Goal: Task Accomplishment & Management: Complete application form

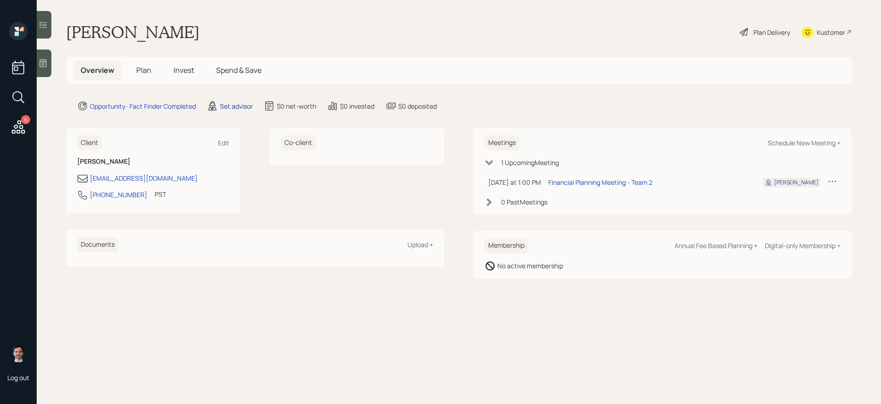
click at [239, 106] on div "Set advisor" at bounding box center [236, 106] width 33 height 10
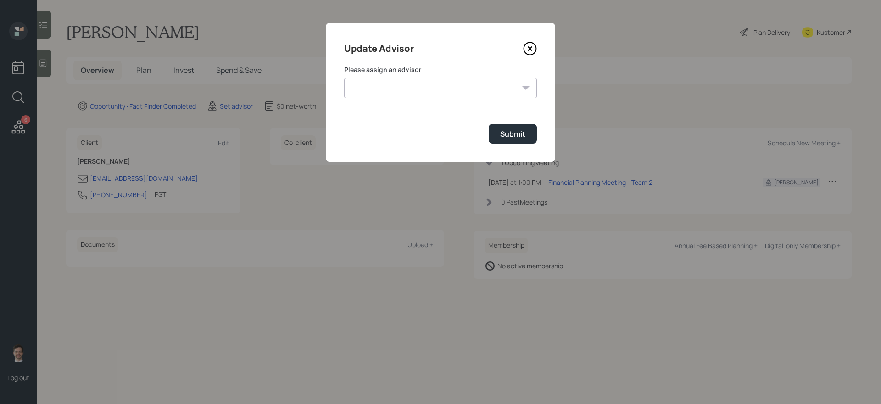
click at [399, 86] on select "Jonah Coleman Tyler End James DiStasi Treva Nostdahl Eric Schwartz Aleksandra S…" at bounding box center [440, 88] width 193 height 20
select select "ef6b64e1-8f62-4a74-b865-a7df4b35b836"
click at [344, 78] on select "Jonah Coleman Tyler End James DiStasi Treva Nostdahl Eric Schwartz Aleksandra S…" at bounding box center [440, 88] width 193 height 20
click at [507, 129] on div "Submit" at bounding box center [512, 134] width 25 height 10
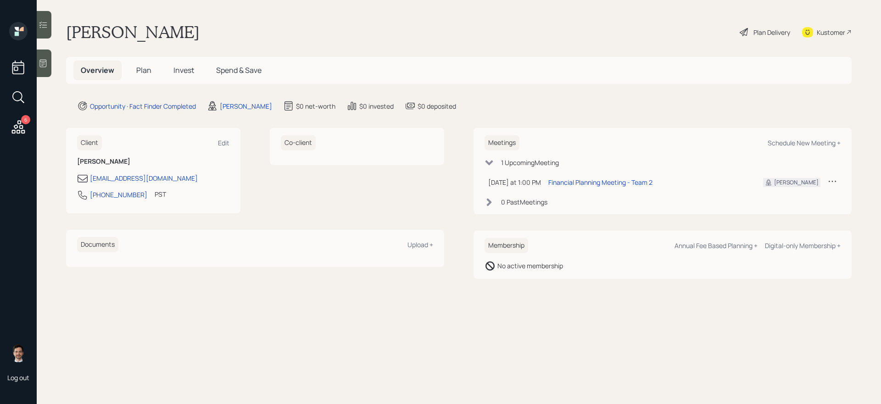
click at [149, 73] on span "Plan" at bounding box center [143, 70] width 15 height 10
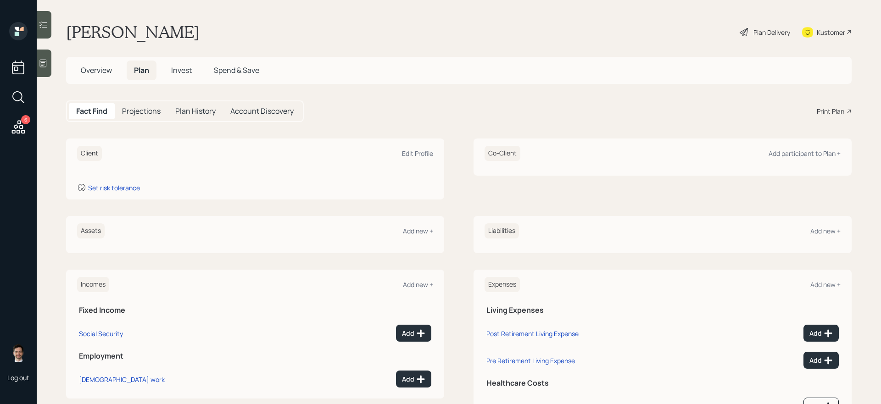
scroll to position [44, 0]
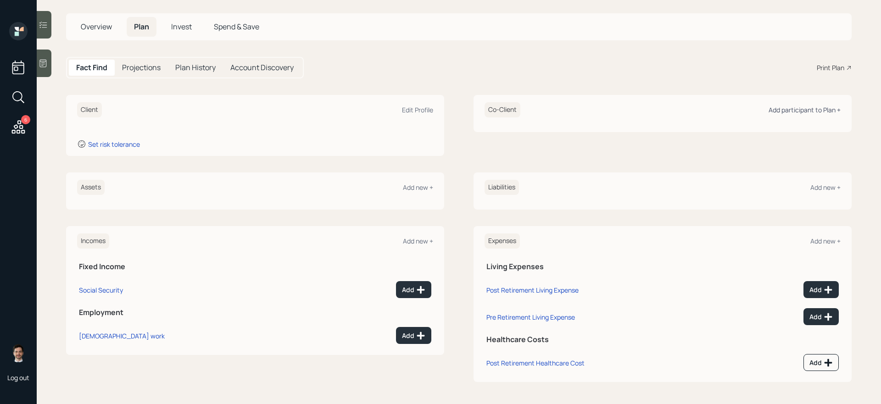
click at [776, 107] on div "Add participant to Plan +" at bounding box center [804, 110] width 72 height 9
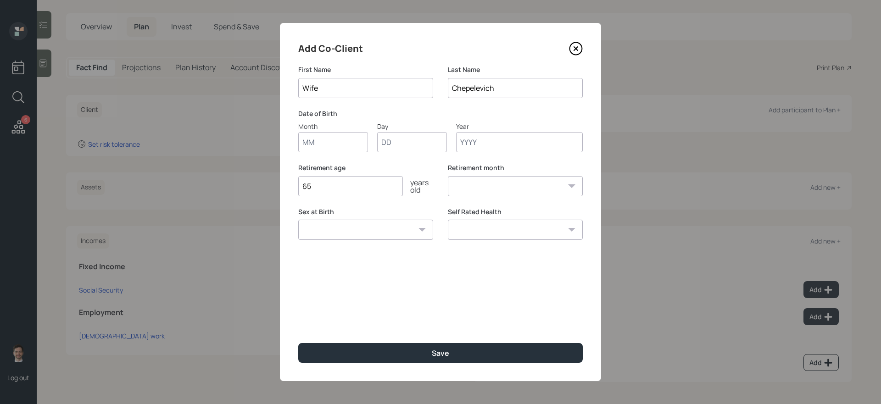
type input "Wife"
type input "01"
type input "1950"
select select "1"
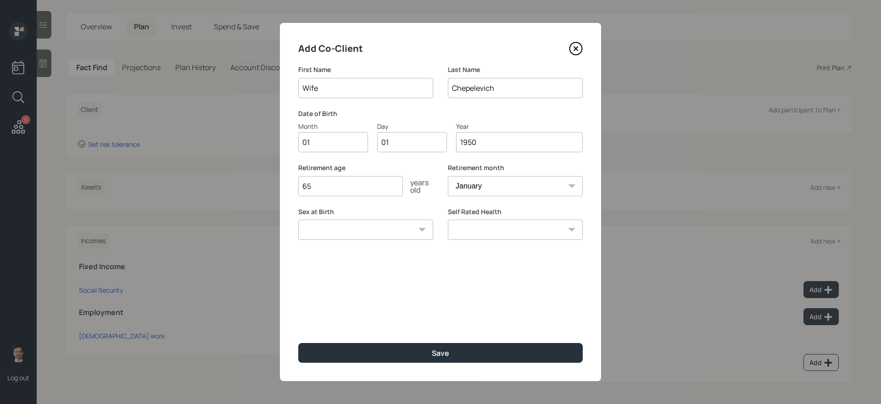
type input "1950"
click at [298, 343] on button "Save" at bounding box center [440, 353] width 284 height 20
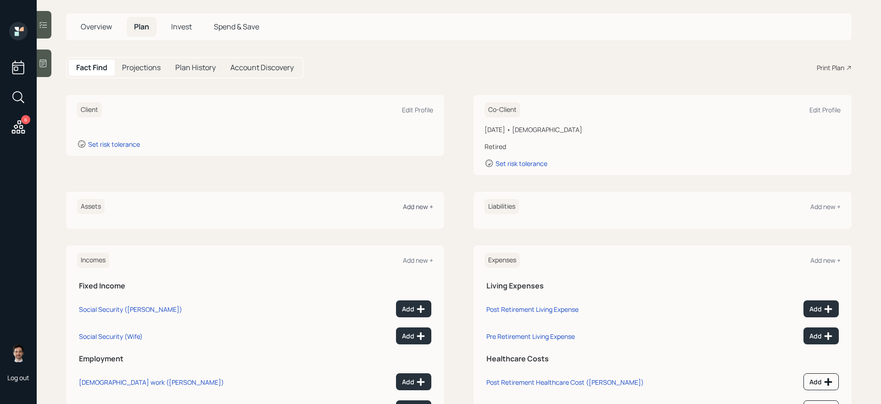
click at [419, 206] on div "Add new +" at bounding box center [418, 206] width 30 height 9
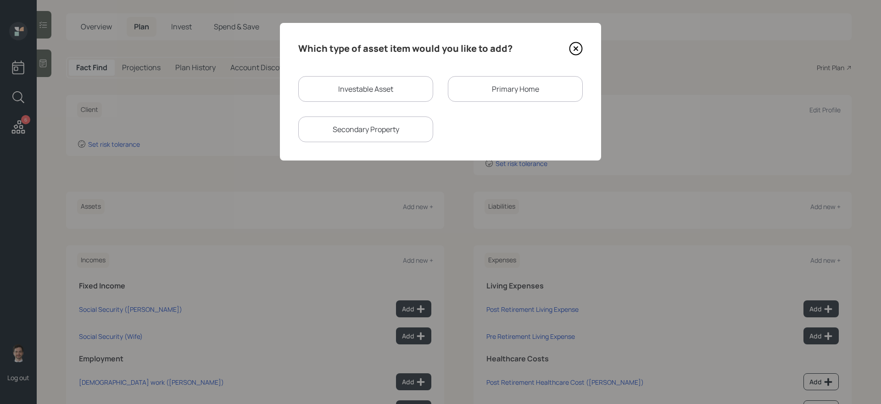
click at [397, 96] on div "Investable Asset" at bounding box center [365, 89] width 135 height 26
select select "taxable"
select select "balanced"
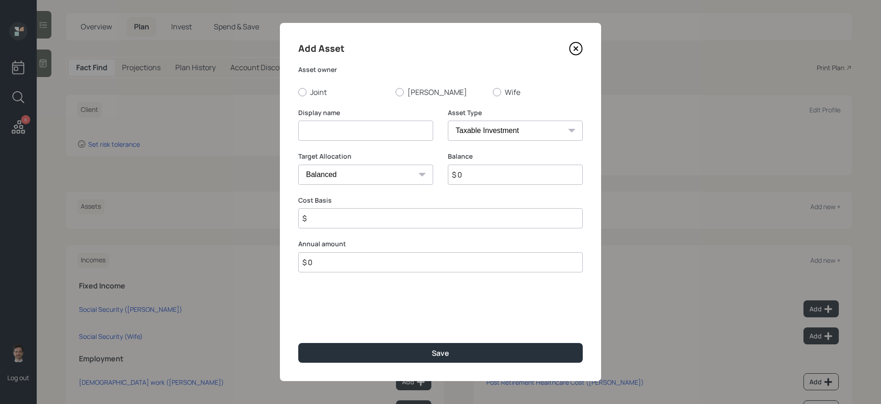
click at [354, 142] on div "Display name" at bounding box center [365, 130] width 135 height 44
drag, startPoint x: 353, startPoint y: 128, endPoint x: 394, endPoint y: 53, distance: 85.2
click at [353, 128] on input at bounding box center [365, 131] width 135 height 20
type input "Roth IRA"
click at [409, 93] on label "Paul" at bounding box center [440, 92] width 90 height 10
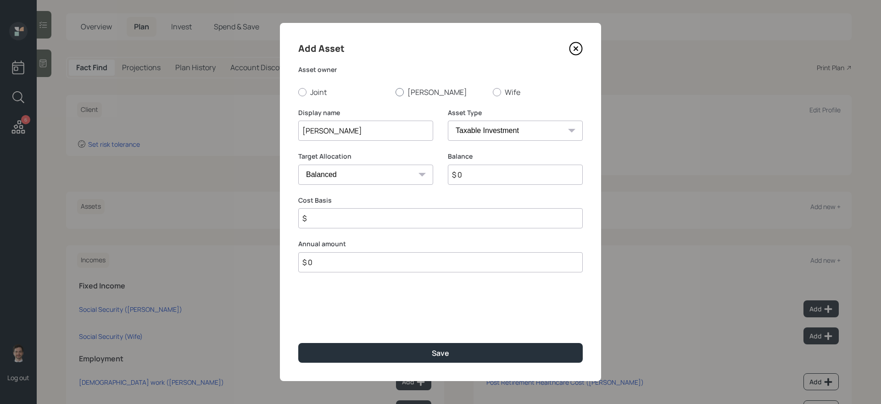
click at [395, 92] on input "Paul" at bounding box center [395, 92] width 0 height 0
radio input "true"
click at [500, 134] on select "SEP IRA IRA Roth IRA 401(k) Roth 401(k) 403(b) Roth 403(b) 457(b) Roth 457(b) H…" at bounding box center [515, 131] width 135 height 20
select select "roth_ira"
click at [448, 121] on select "SEP IRA IRA Roth IRA 401(k) Roth 401(k) 403(b) Roth 403(b) 457(b) Roth 457(b) H…" at bounding box center [515, 131] width 135 height 20
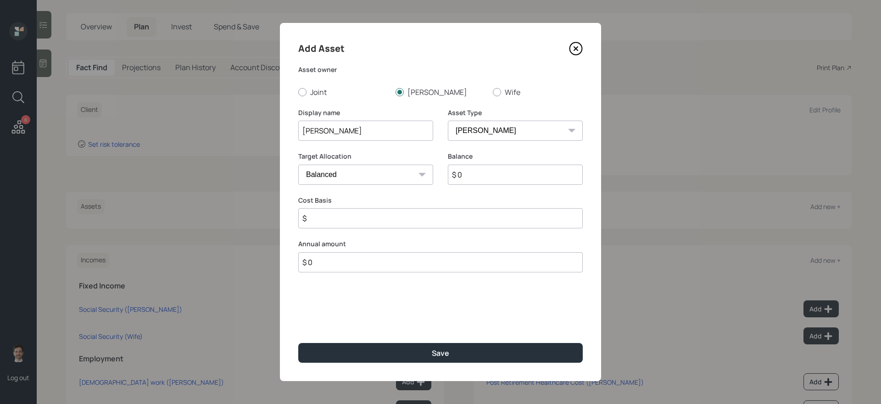
type input "$"
type input "$ 70,000"
type input "$ 0"
click at [298, 343] on button "Save" at bounding box center [440, 353] width 284 height 20
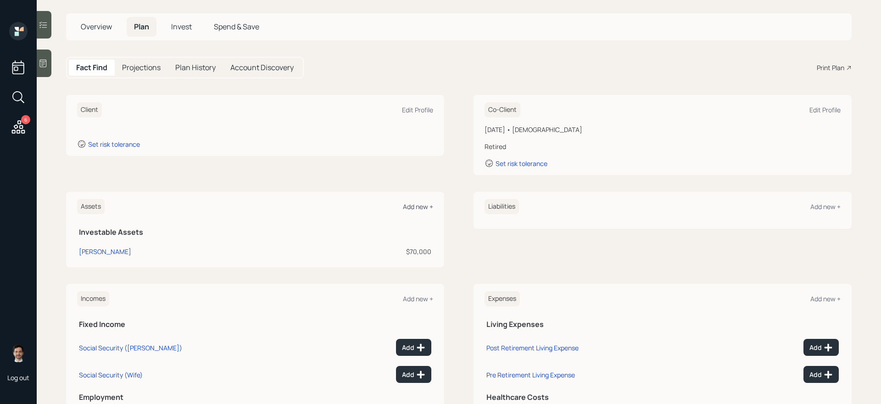
click at [423, 209] on div "Add new +" at bounding box center [418, 206] width 30 height 9
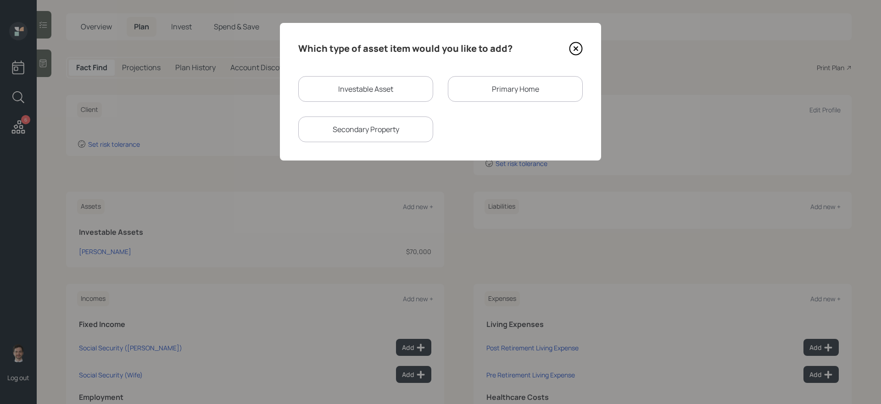
click at [396, 90] on div "Investable Asset" at bounding box center [365, 89] width 135 height 26
select select "taxable"
select select "balanced"
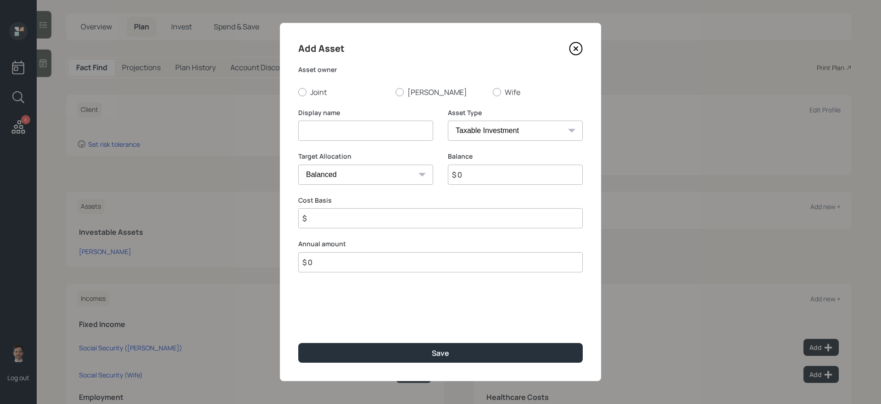
click at [369, 140] on input at bounding box center [365, 131] width 135 height 20
type input "Roth IRA"
select select "roth_ira"
type input "$"
click at [410, 93] on label "Paul" at bounding box center [440, 92] width 90 height 10
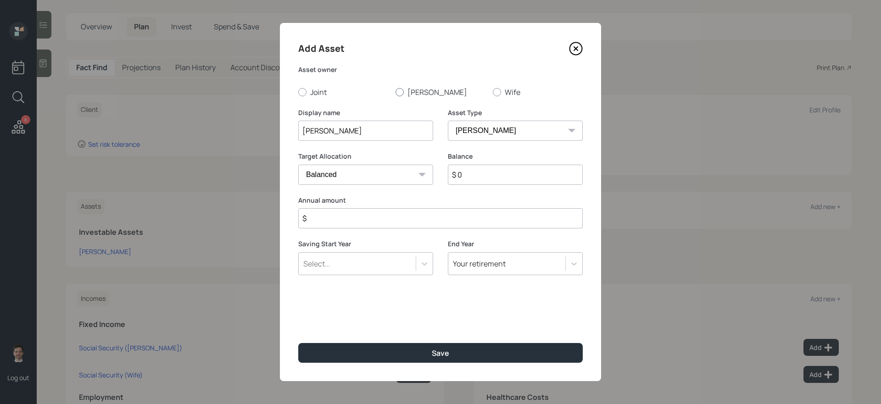
click at [395, 92] on input "Paul" at bounding box center [395, 92] width 0 height 0
radio input "true"
click at [483, 176] on input "$ 0" at bounding box center [515, 175] width 135 height 20
type input "$ 30,000"
type input "$ 0"
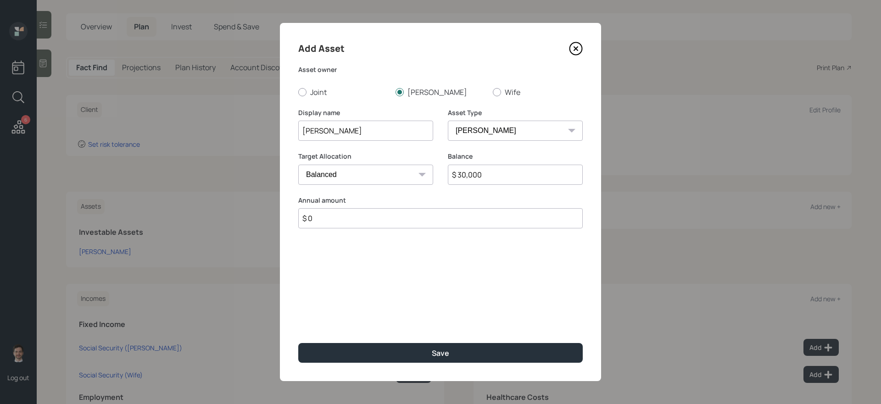
click at [298, 343] on button "Save" at bounding box center [440, 353] width 284 height 20
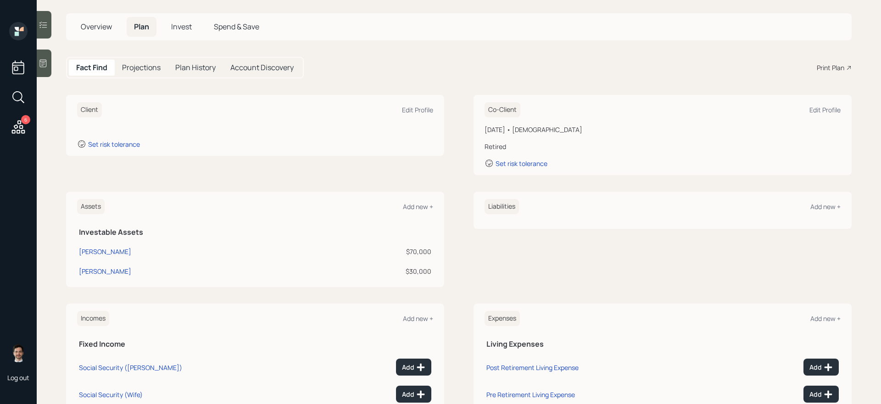
click at [455, 262] on div "Assets Add new + Investable Assets Roth IRA $70,000 Roth IRA $30,000 Liabilitie…" at bounding box center [458, 239] width 785 height 95
click at [418, 202] on div "Add new +" at bounding box center [418, 206] width 30 height 9
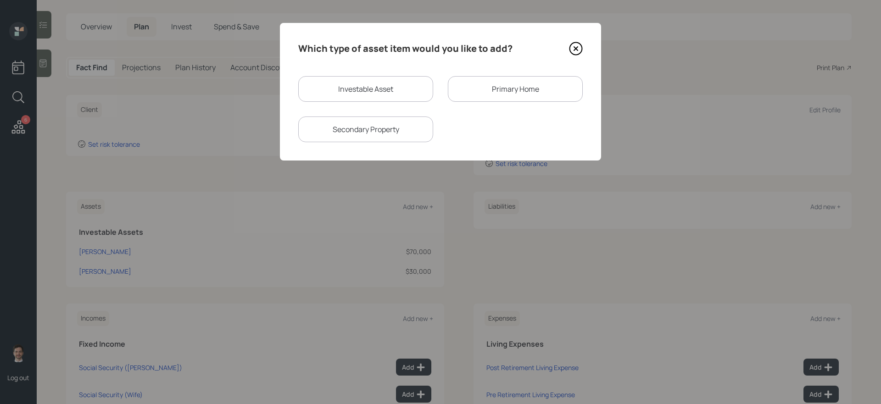
click at [396, 83] on div "Investable Asset" at bounding box center [365, 89] width 135 height 26
select select "taxable"
select select "balanced"
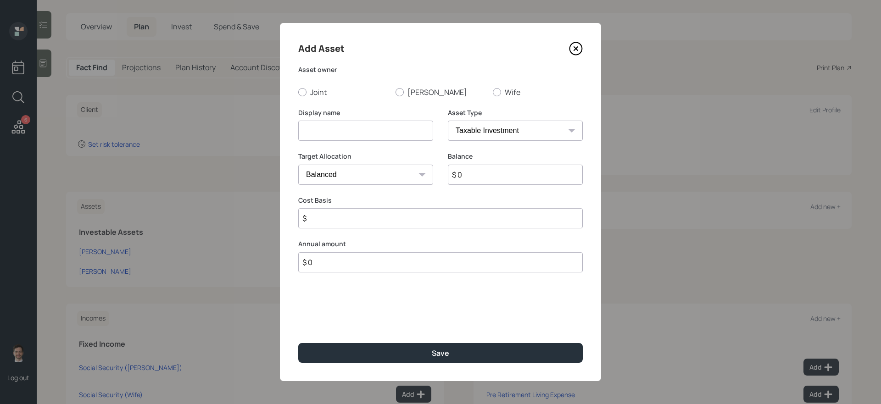
click at [372, 134] on input at bounding box center [365, 131] width 135 height 20
type input "Robinhood Crypto"
click at [408, 89] on label "Paul" at bounding box center [440, 92] width 90 height 10
click at [395, 92] on input "Paul" at bounding box center [395, 92] width 0 height 0
radio input "true"
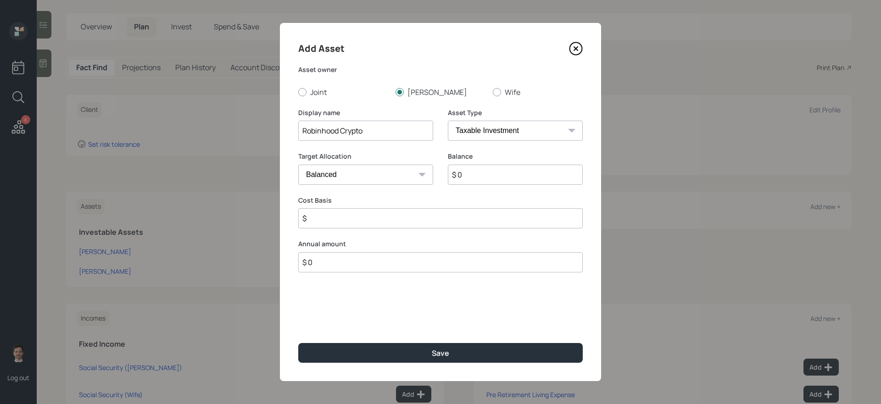
click at [529, 177] on input "$ 0" at bounding box center [515, 175] width 135 height 20
type input "$ 65,000"
type input "$ 50,000"
click at [298, 343] on button "Save" at bounding box center [440, 353] width 284 height 20
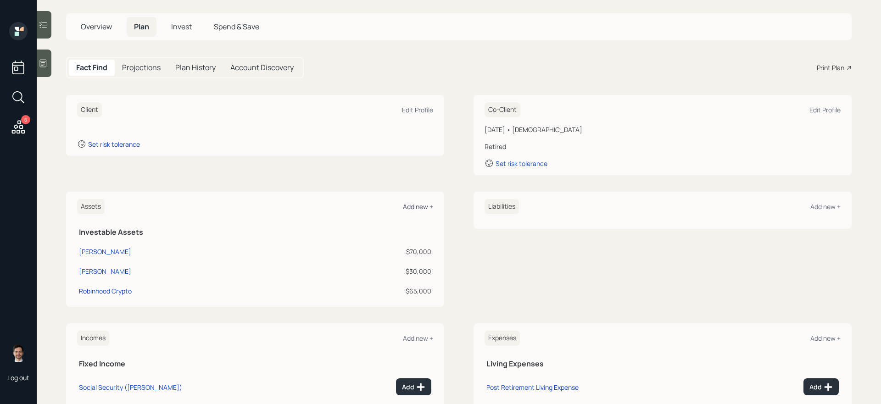
click at [417, 210] on div "Add new +" at bounding box center [418, 206] width 30 height 9
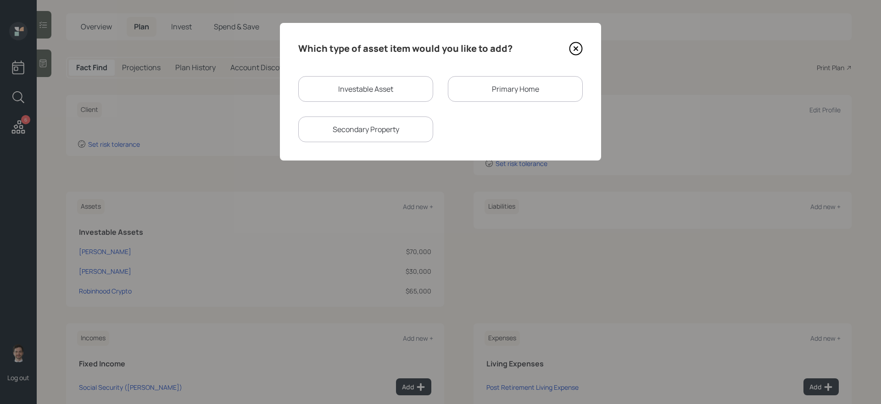
click at [374, 97] on div "Investable Asset" at bounding box center [365, 89] width 135 height 26
select select "taxable"
select select "balanced"
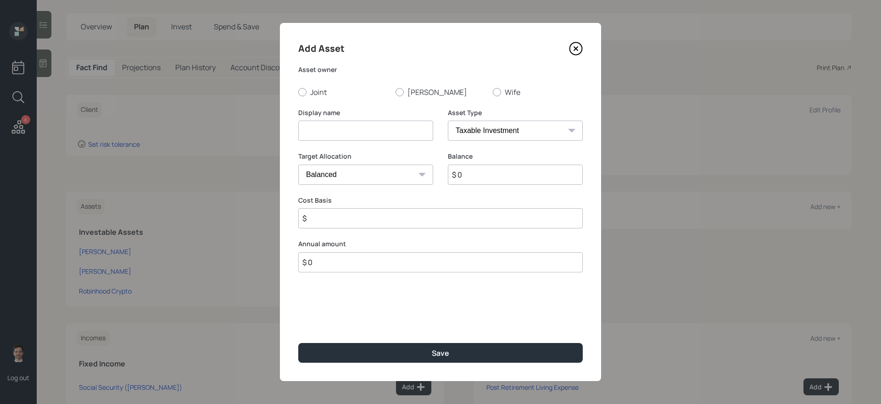
click at [357, 130] on input at bounding box center [365, 131] width 135 height 20
type input "Checking and Savings"
click at [311, 93] on label "Joint" at bounding box center [343, 92] width 90 height 10
click at [298, 92] on input "Joint" at bounding box center [298, 92] width 0 height 0
radio input "true"
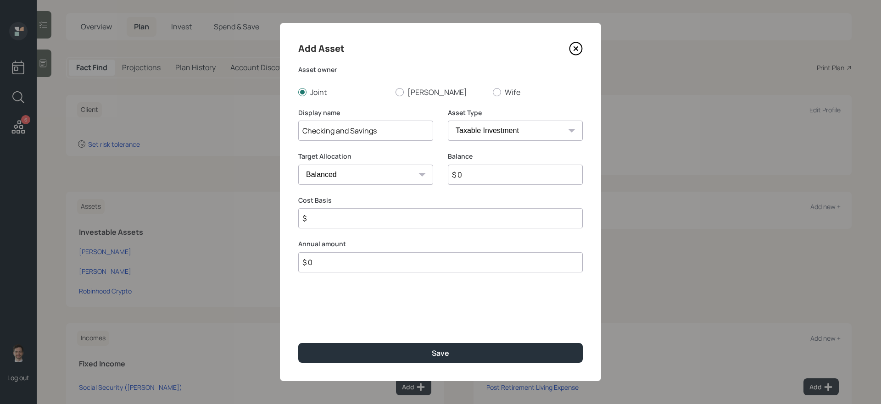
select select "emergency_fund"
type input "$ 30,000"
click at [298, 343] on button "Save" at bounding box center [440, 353] width 284 height 20
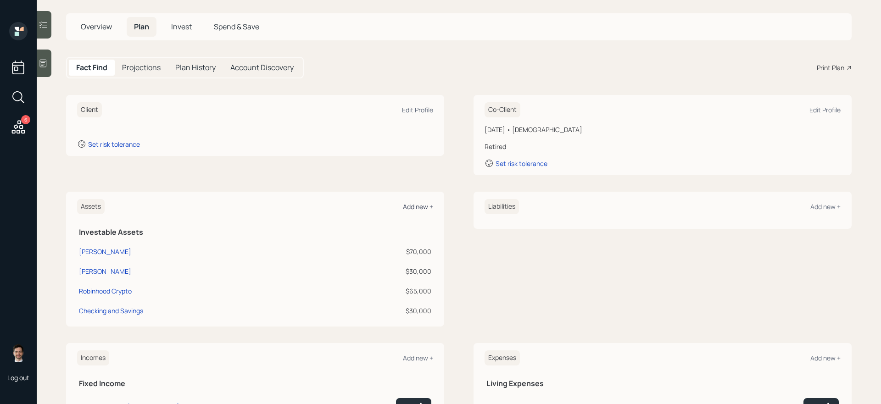
click at [414, 208] on div "Add new +" at bounding box center [418, 206] width 30 height 9
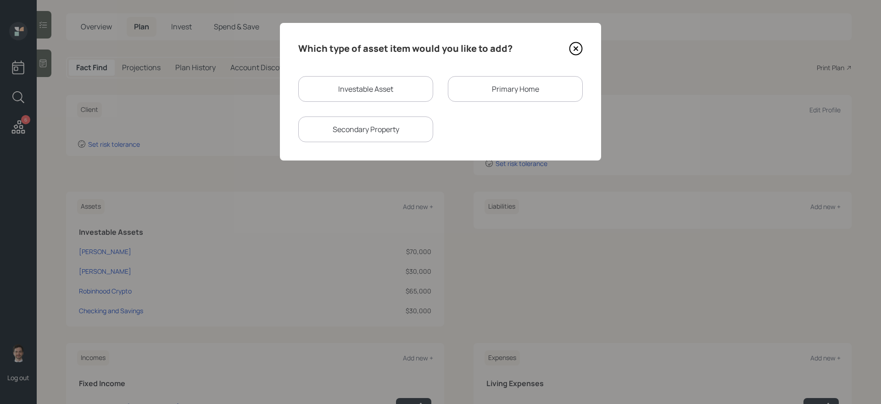
click at [411, 87] on div "Investable Asset" at bounding box center [365, 89] width 135 height 26
select select "taxable"
select select "balanced"
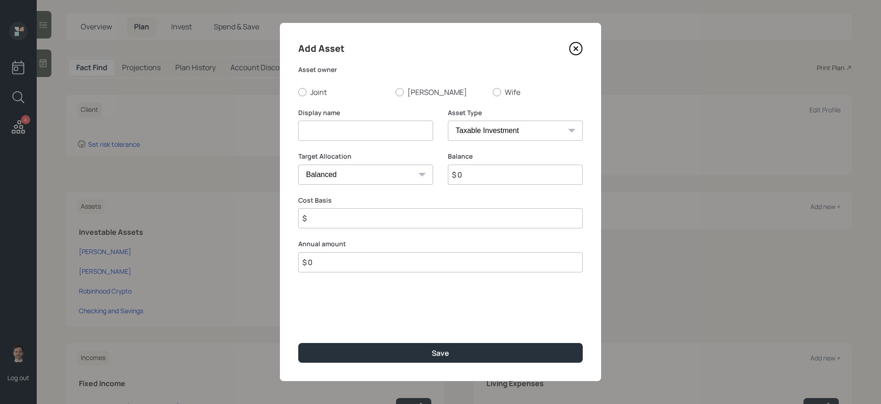
click at [390, 135] on input at bounding box center [365, 131] width 135 height 20
type input "Money Market"
click at [318, 95] on label "Joint" at bounding box center [343, 92] width 90 height 10
click at [298, 92] on input "Joint" at bounding box center [298, 92] width 0 height 0
radio input "true"
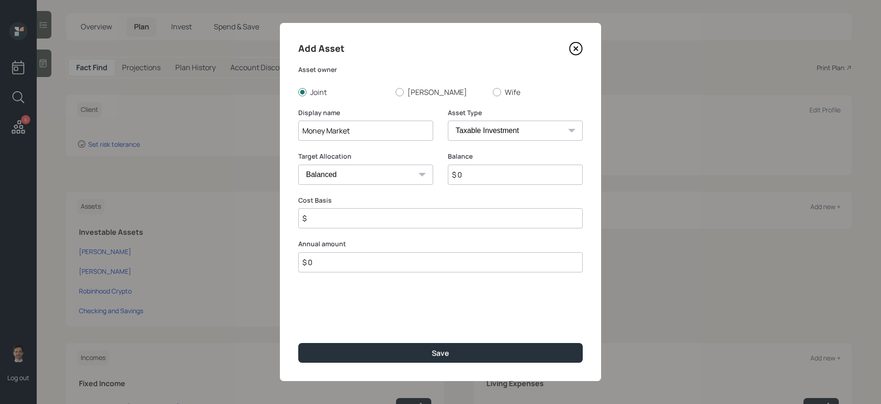
click at [507, 131] on select "SEP IRA IRA Roth IRA 401(k) Roth 401(k) 403(b) Roth 403(b) 457(b) Roth 457(b) H…" at bounding box center [515, 131] width 135 height 20
click at [379, 182] on select "Cash Conservative Balanced Aggressive" at bounding box center [365, 175] width 135 height 20
select select "uninvested"
click at [298, 165] on select "Cash Conservative Balanced Aggressive" at bounding box center [365, 175] width 135 height 20
click at [475, 172] on input "$ 0" at bounding box center [515, 175] width 135 height 20
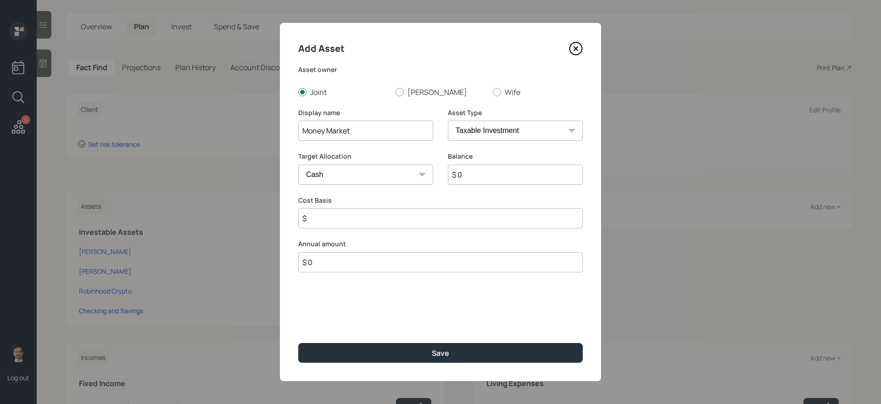
type input "$ 1"
click at [298, 343] on button "Save" at bounding box center [440, 353] width 284 height 20
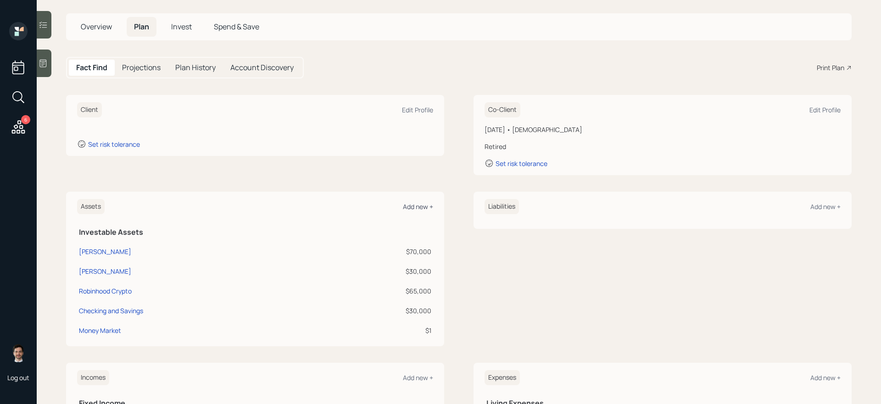
click at [431, 208] on div "Add new +" at bounding box center [418, 206] width 30 height 9
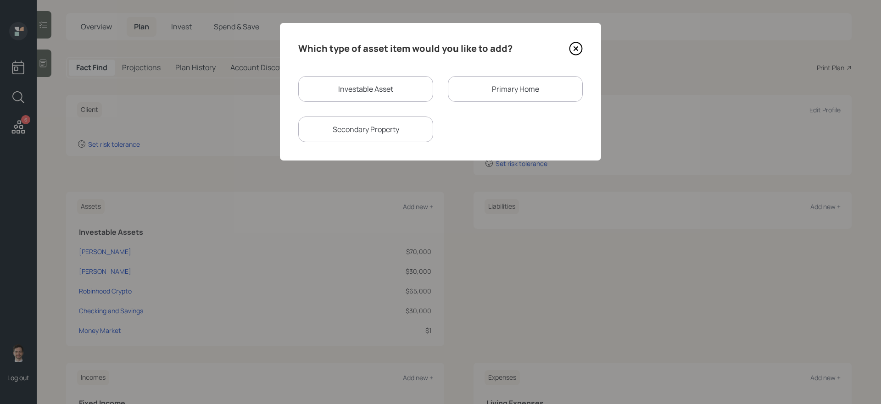
click at [503, 92] on div "Primary Home" at bounding box center [515, 89] width 135 height 26
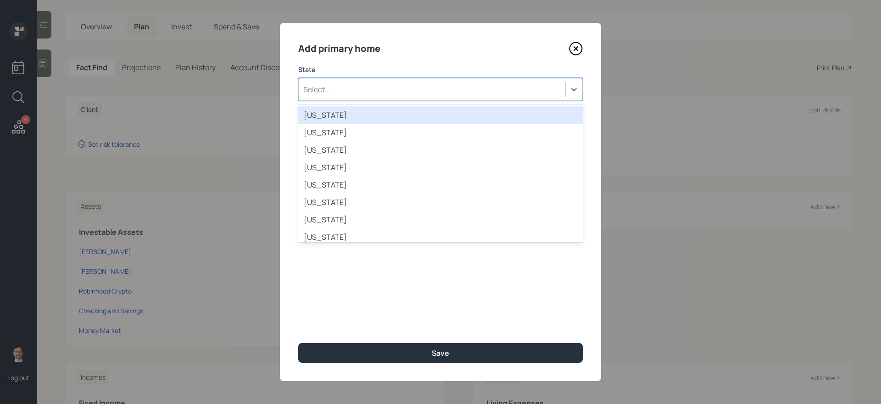
click at [472, 92] on div "Select..." at bounding box center [432, 90] width 267 height 16
type input "ore"
